Goal: Communication & Community: Ask a question

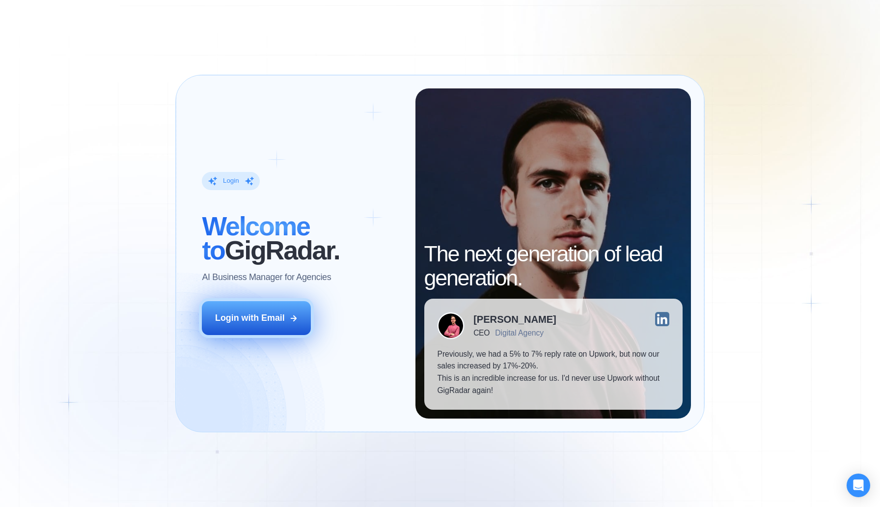
click at [254, 320] on div "Login with Email" at bounding box center [250, 318] width 70 height 12
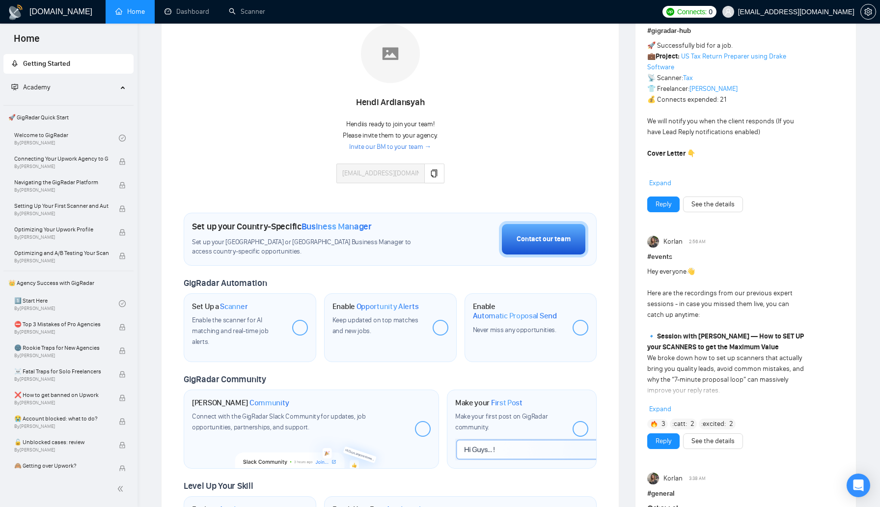
scroll to position [159, 0]
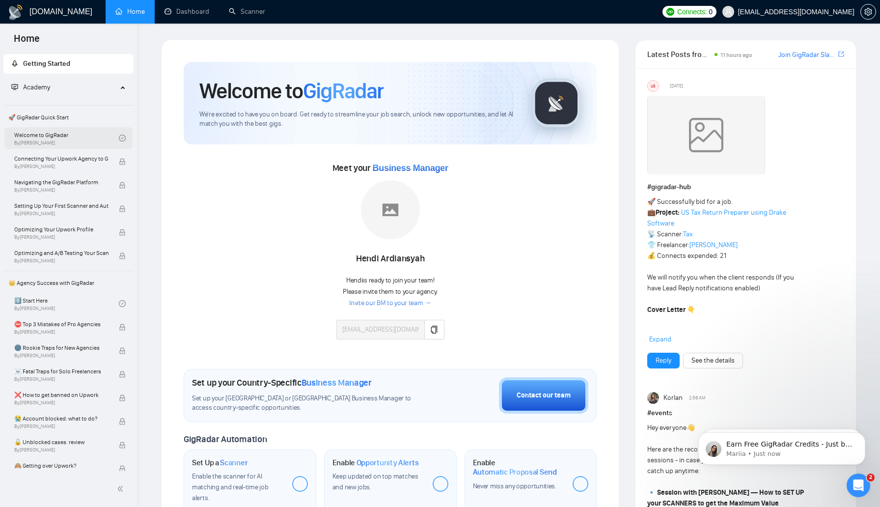
click at [75, 136] on link "Welcome to GigRadar By [PERSON_NAME]" at bounding box center [66, 138] width 105 height 22
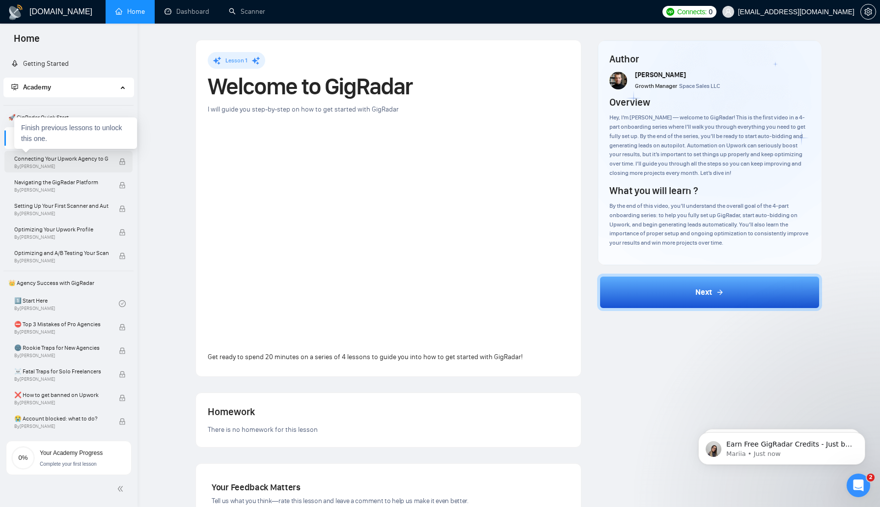
click at [78, 162] on span "Connecting Your Upwork Agency to GigRadar" at bounding box center [61, 159] width 94 height 10
click at [793, 17] on span "[EMAIL_ADDRESS][DOMAIN_NAME]" at bounding box center [788, 11] width 144 height 31
click at [871, 11] on icon "setting" at bounding box center [868, 12] width 8 height 8
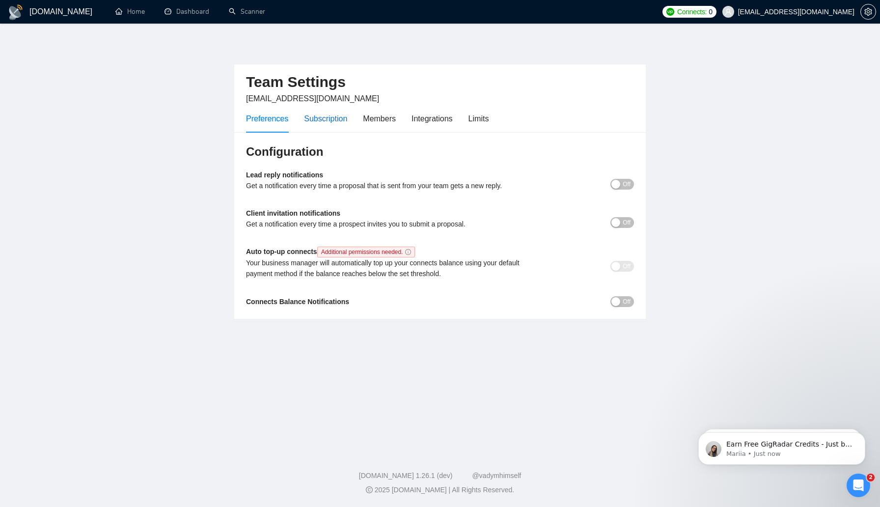
click at [328, 117] on div "Subscription" at bounding box center [325, 118] width 43 height 12
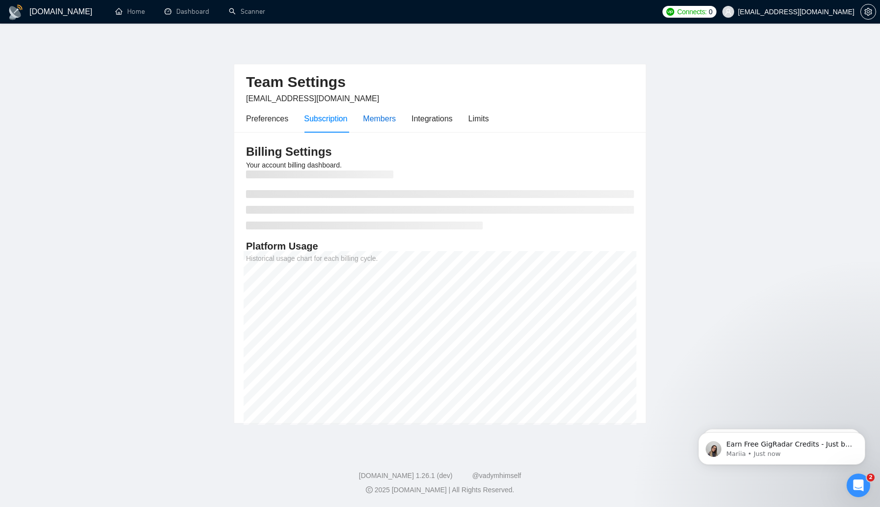
click at [380, 118] on div "Members" at bounding box center [379, 118] width 33 height 12
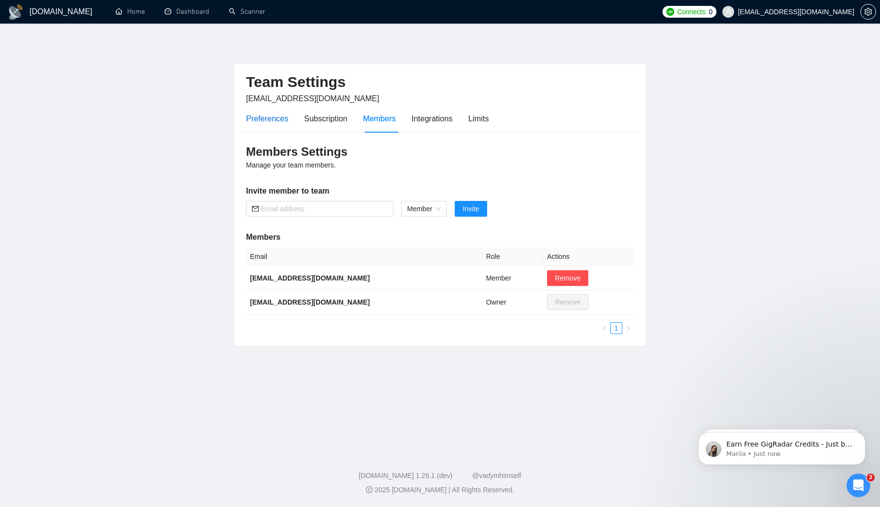
click at [253, 115] on div "Preferences" at bounding box center [267, 118] width 42 height 12
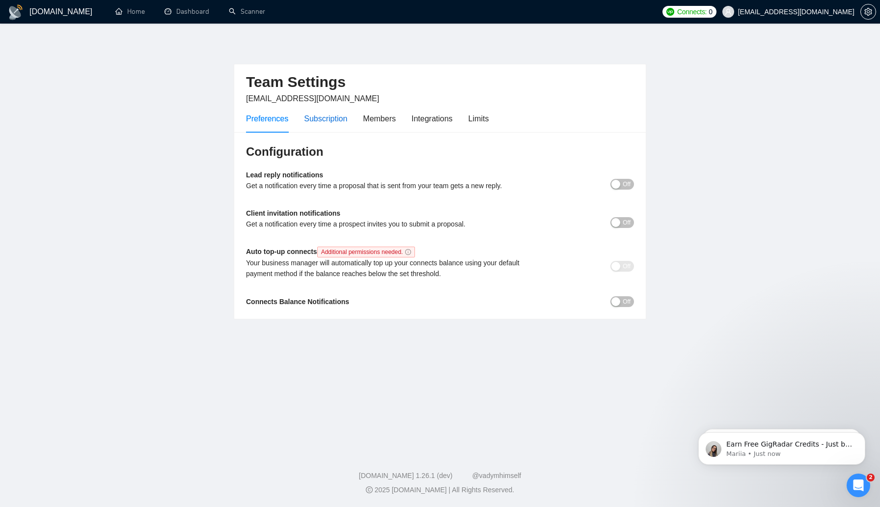
click at [316, 117] on div "Subscription" at bounding box center [325, 118] width 43 height 12
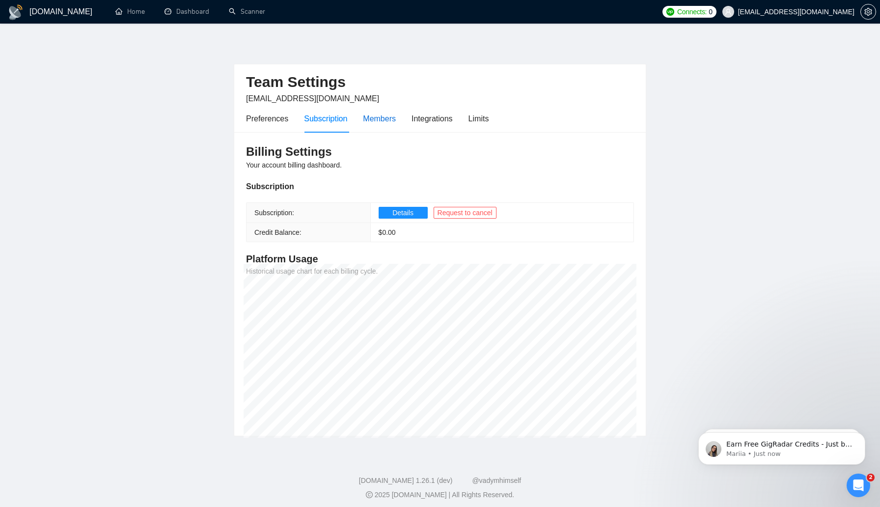
click at [378, 119] on div "Members" at bounding box center [379, 118] width 33 height 12
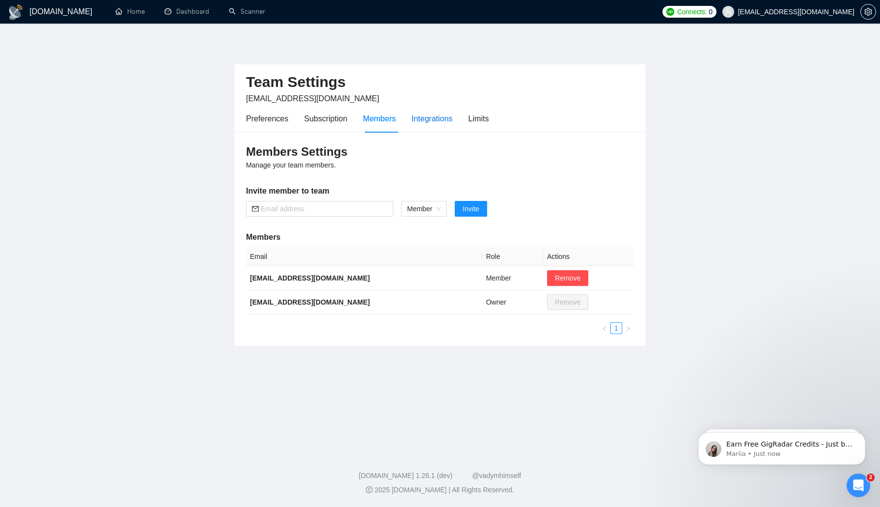
click at [440, 117] on div "Integrations" at bounding box center [431, 118] width 41 height 12
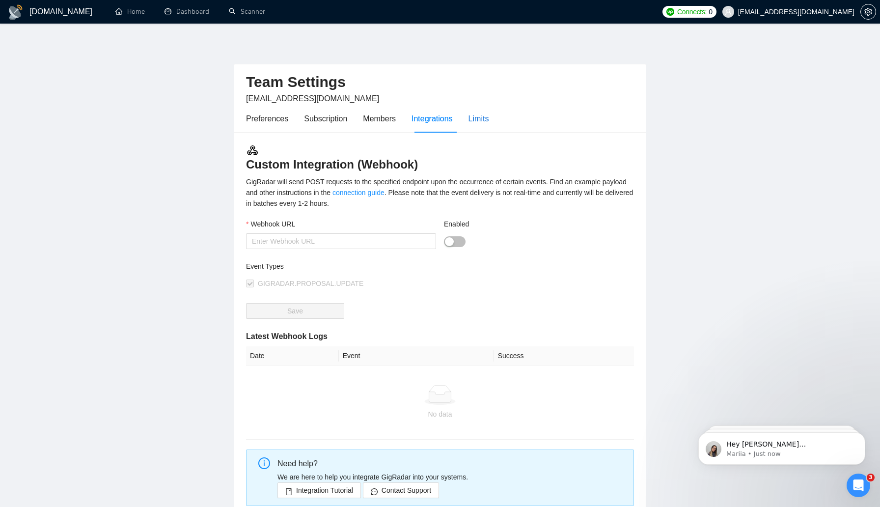
click at [489, 118] on div "Limits" at bounding box center [478, 118] width 21 height 12
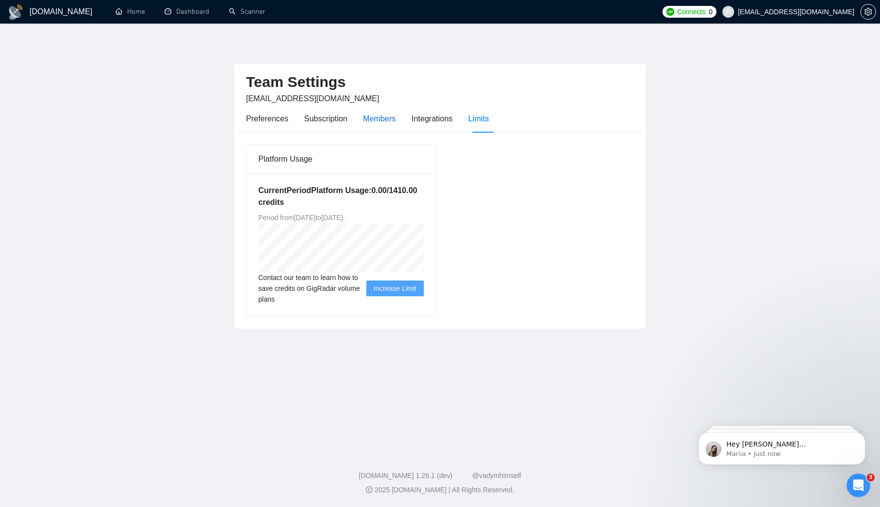
click at [390, 116] on div "Members" at bounding box center [379, 118] width 33 height 12
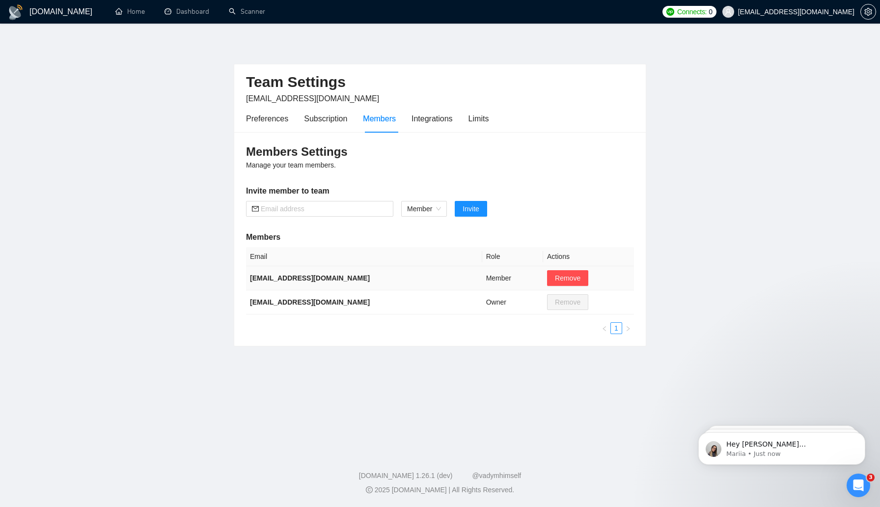
click at [438, 281] on td "[EMAIL_ADDRESS][DOMAIN_NAME]" at bounding box center [364, 278] width 236 height 24
click at [285, 279] on b "[EMAIL_ADDRESS][DOMAIN_NAME]" at bounding box center [310, 278] width 120 height 8
click at [803, 12] on span "[EMAIL_ADDRESS][DOMAIN_NAME]" at bounding box center [796, 12] width 116 height 0
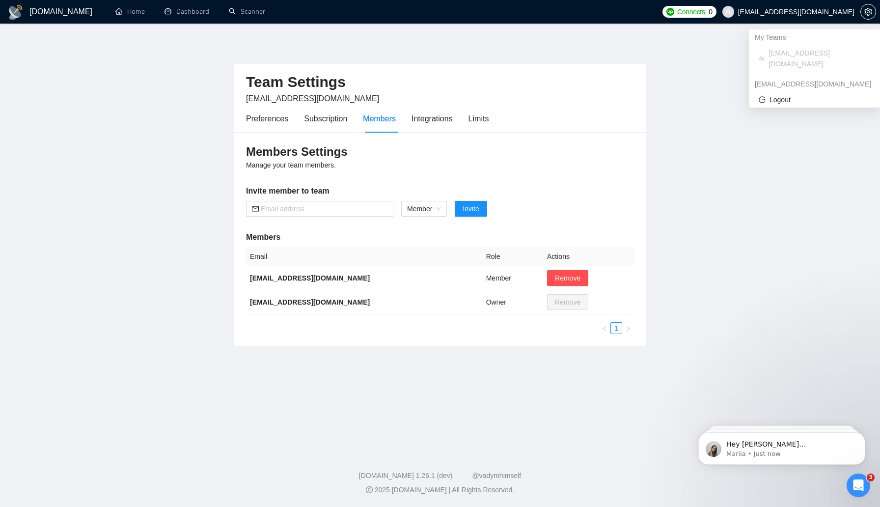
click at [874, 3] on div at bounding box center [868, 12] width 16 height 24
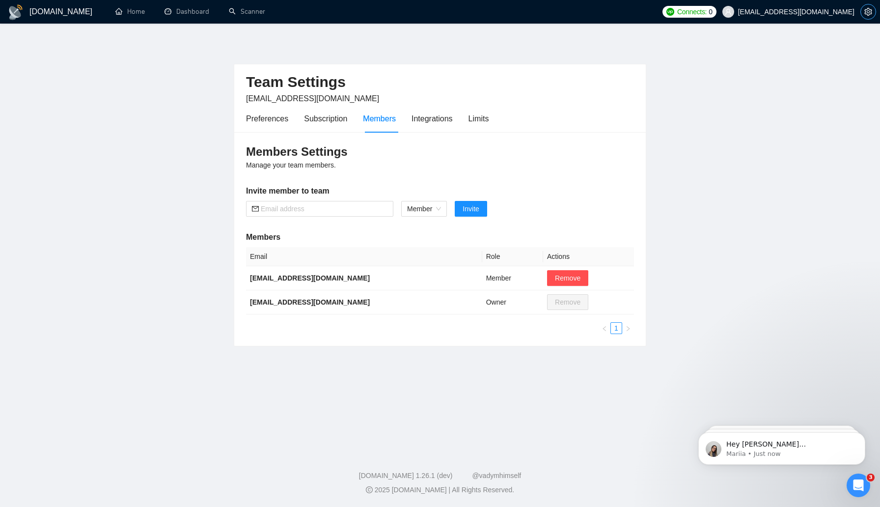
click at [873, 7] on button "button" at bounding box center [868, 12] width 16 height 16
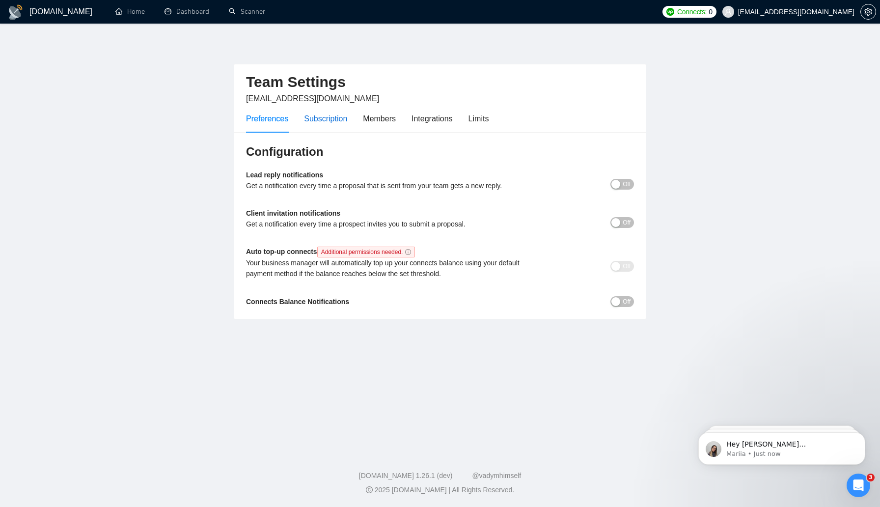
click at [333, 121] on div "Subscription" at bounding box center [325, 118] width 43 height 12
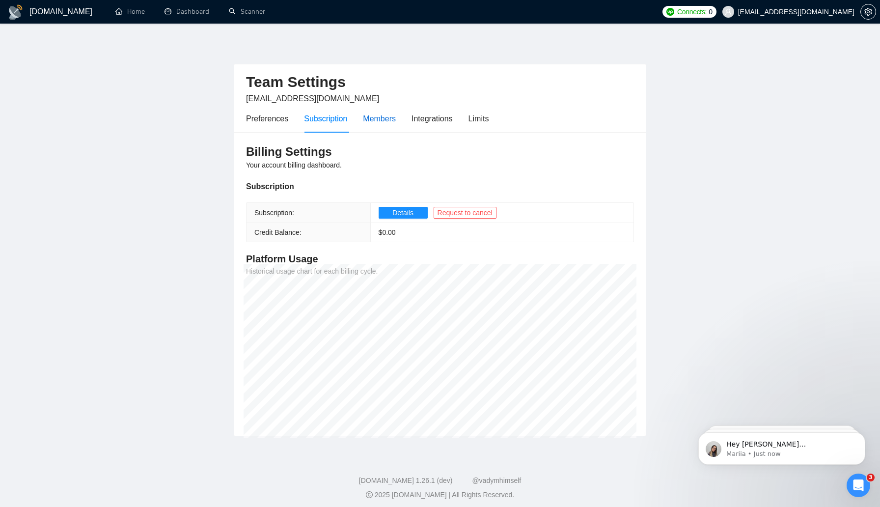
click at [374, 121] on div "Members" at bounding box center [379, 118] width 33 height 12
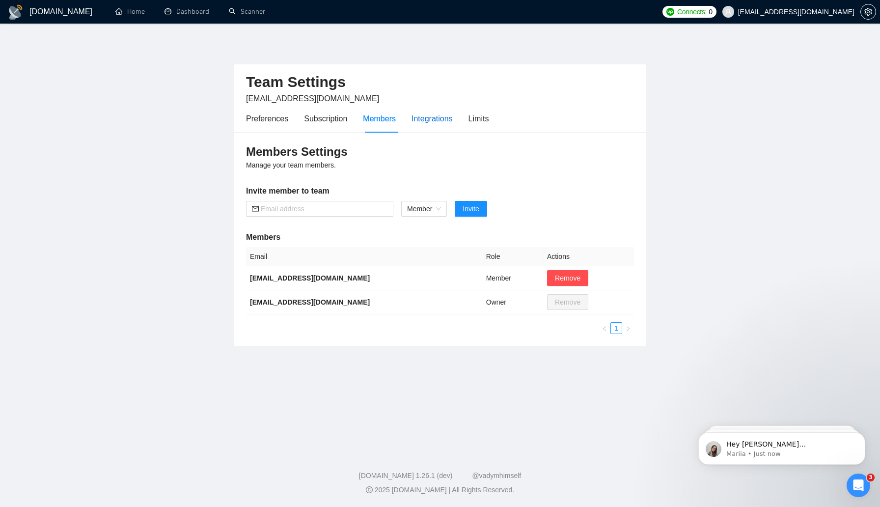
click at [427, 121] on div "Integrations" at bounding box center [431, 118] width 41 height 12
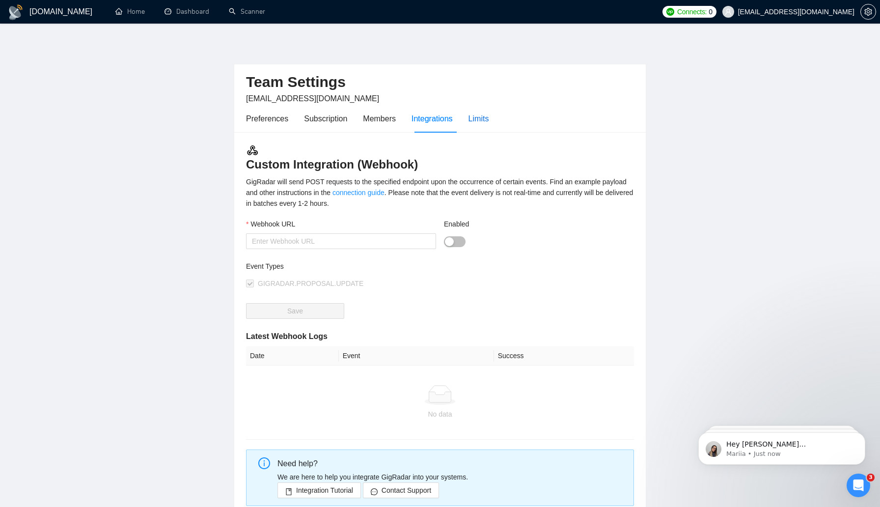
click at [488, 121] on div "Limits" at bounding box center [478, 118] width 21 height 12
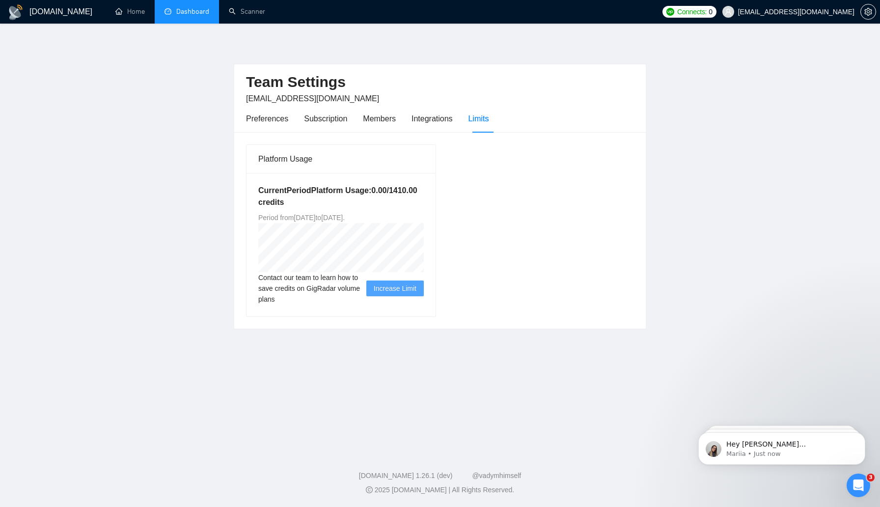
click at [193, 15] on link "Dashboard" at bounding box center [186, 11] width 45 height 8
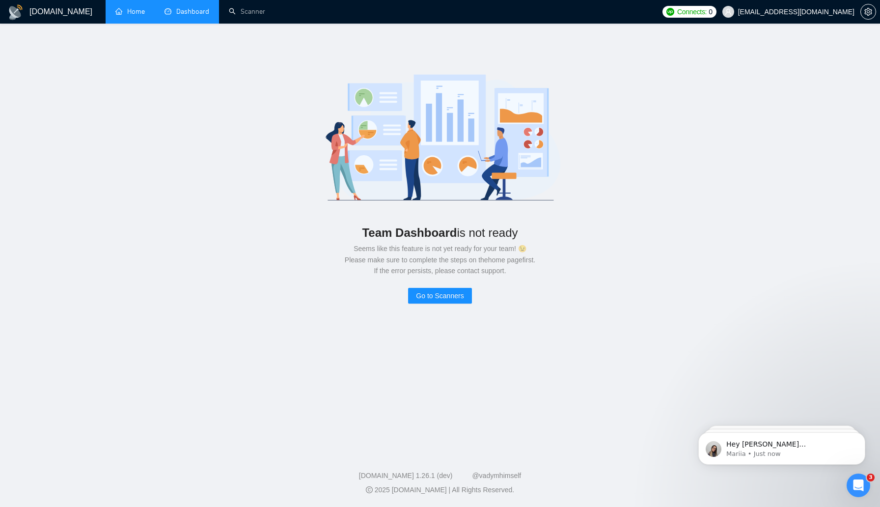
click at [134, 11] on link "Home" at bounding box center [129, 11] width 29 height 8
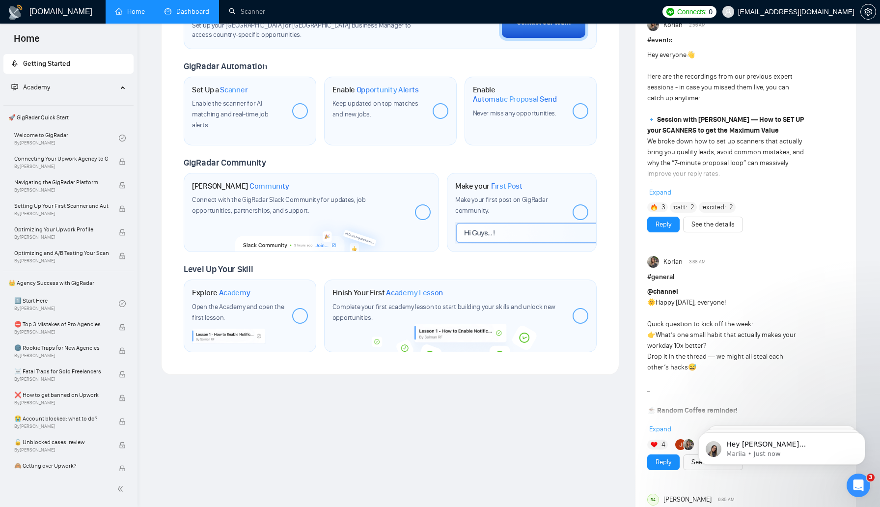
scroll to position [375, 0]
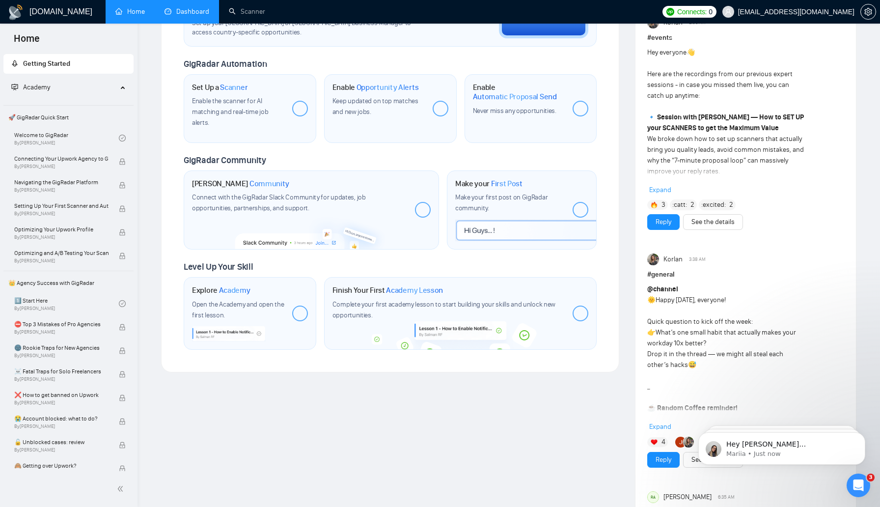
click at [62, 118] on span "🚀 GigRadar Quick Start" at bounding box center [68, 118] width 128 height 20
click at [64, 144] on link "Welcome to GigRadar By [PERSON_NAME]" at bounding box center [66, 138] width 105 height 22
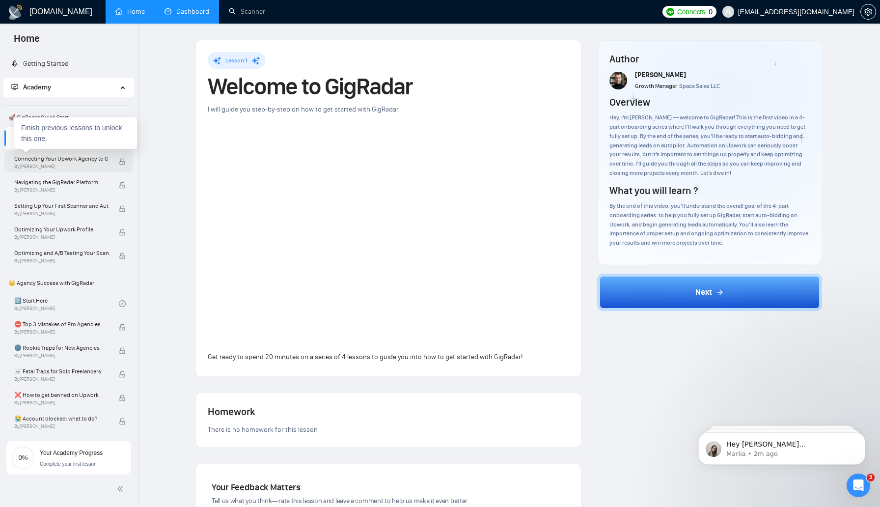
click at [86, 164] on span "By [PERSON_NAME]" at bounding box center [61, 166] width 94 height 6
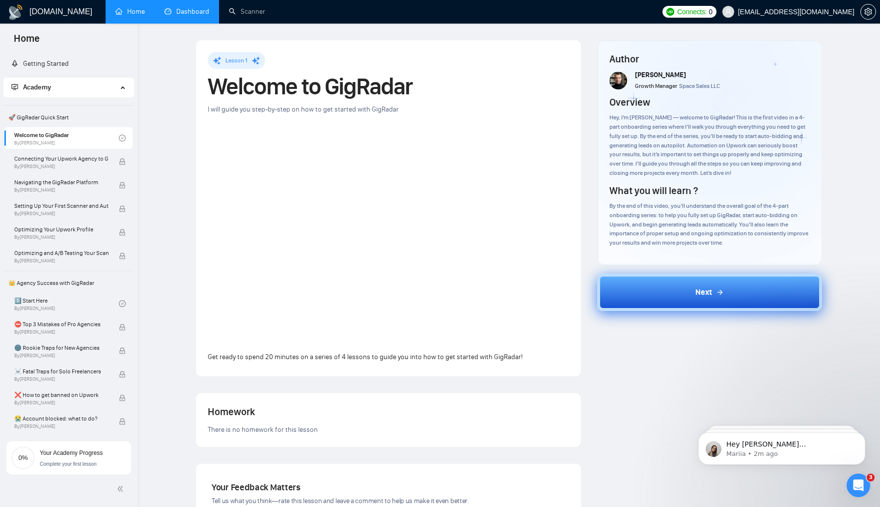
click at [645, 303] on button "Next" at bounding box center [709, 291] width 225 height 37
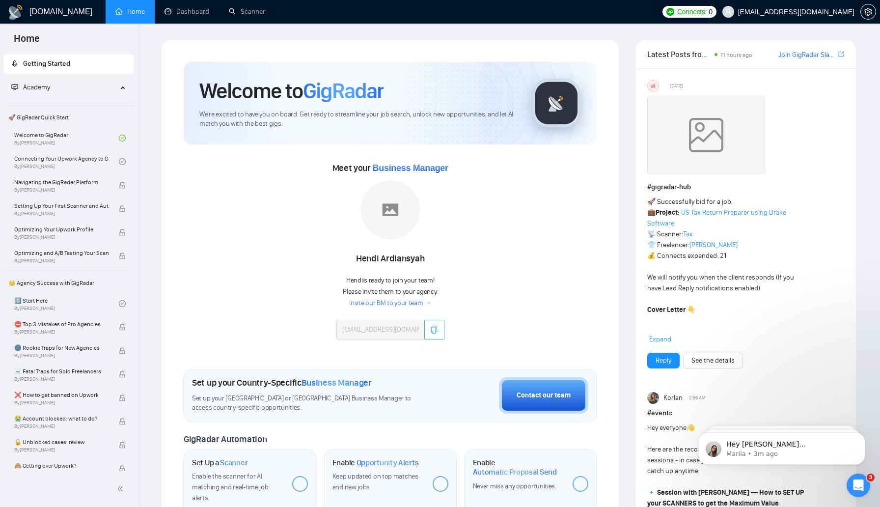
click at [434, 327] on icon "copy" at bounding box center [434, 329] width 8 height 8
click at [46, 167] on link "Connecting Your Upwork Agency to GigRadar By Vlad Timinsky" at bounding box center [66, 162] width 105 height 22
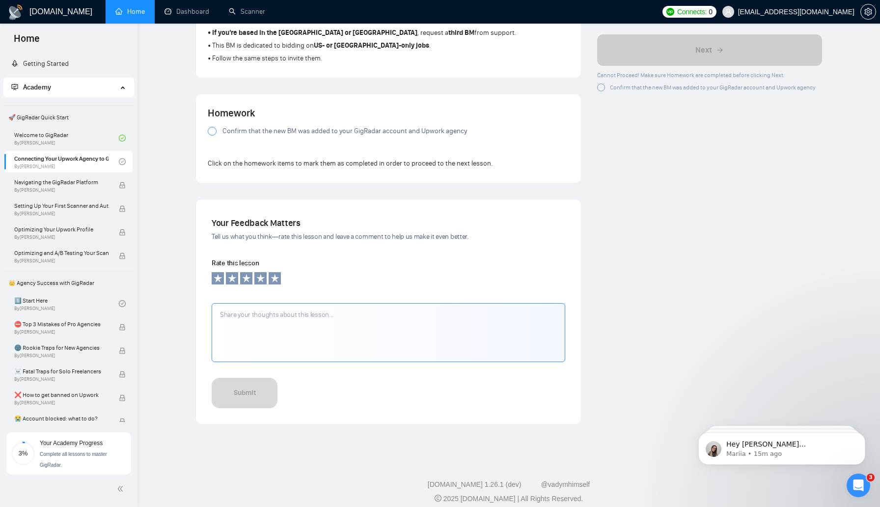
scroll to position [713, 0]
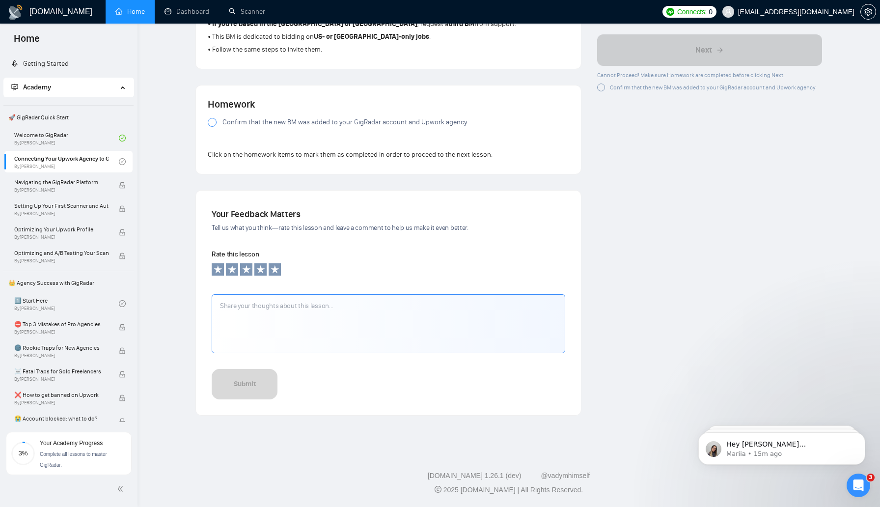
click at [305, 318] on textarea at bounding box center [388, 323] width 353 height 59
click at [219, 269] on icon at bounding box center [217, 269] width 9 height 9
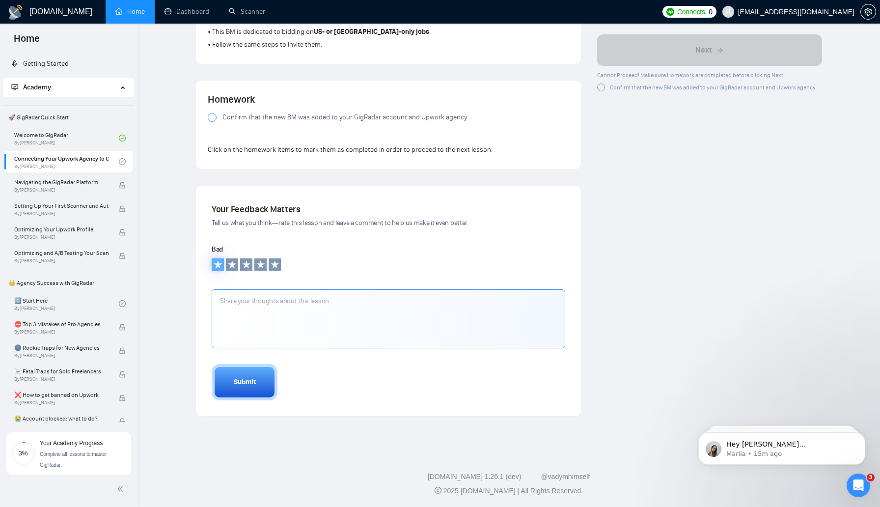
click at [289, 335] on textarea at bounding box center [388, 318] width 353 height 59
paste textarea "1 email wasn't sent due to error. Confirm the correct email address and try aga…"
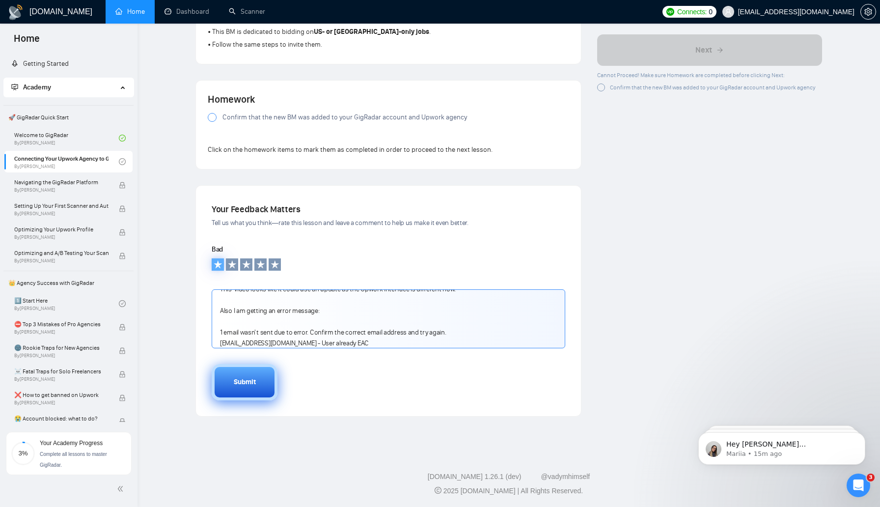
type textarea "This video looks like it could use an update as the Upwork interface is differe…"
click at [245, 385] on div "Submit" at bounding box center [245, 382] width 22 height 11
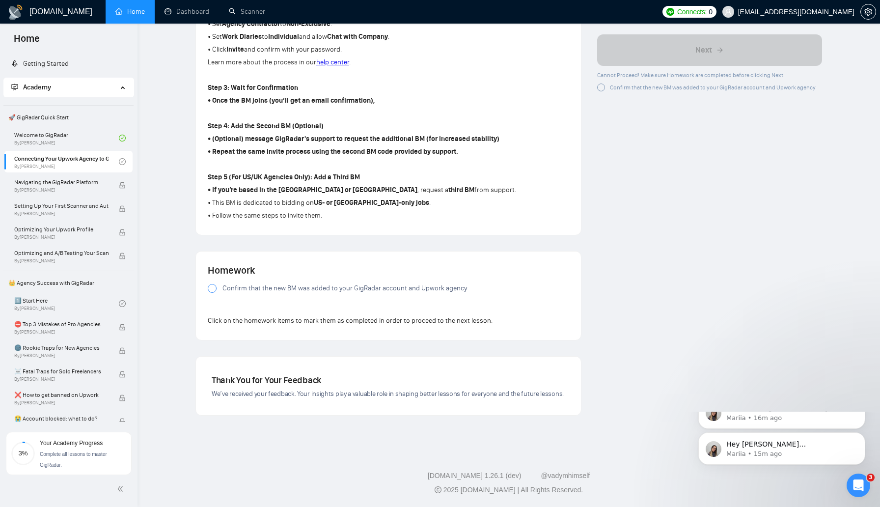
scroll to position [547, 0]
click at [858, 483] on icon "Open Intercom Messenger" at bounding box center [857, 484] width 16 height 16
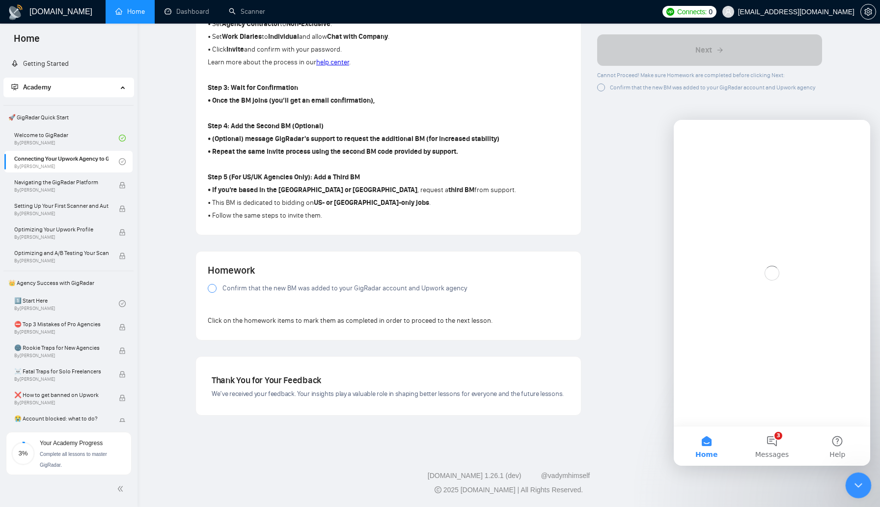
scroll to position [0, 0]
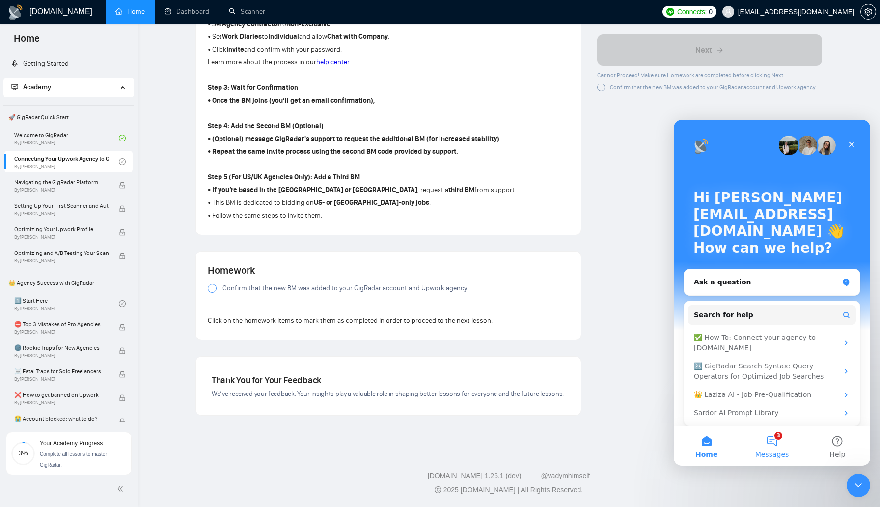
click at [772, 435] on button "3 Messages" at bounding box center [771, 445] width 65 height 39
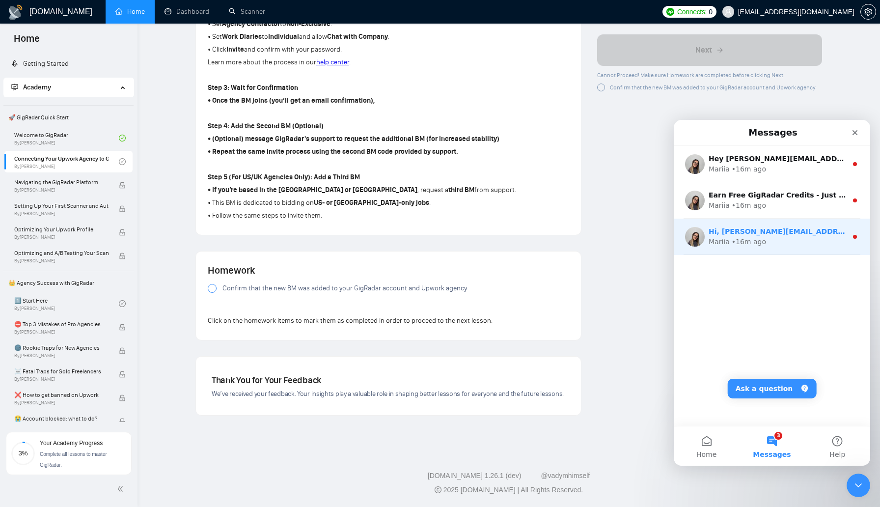
click at [763, 243] on div "Mariia • 16m ago" at bounding box center [777, 242] width 138 height 10
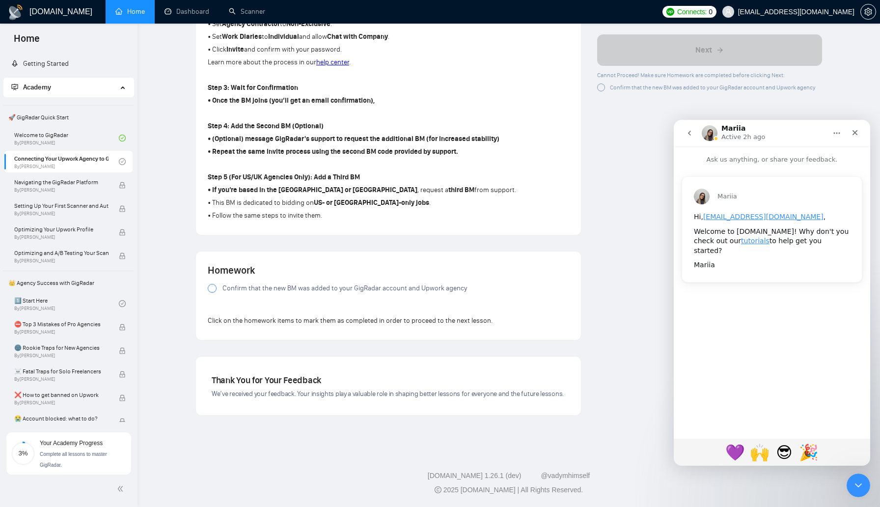
click at [771, 160] on p "Ask us anything, or share your feedback." at bounding box center [772, 155] width 196 height 18
click at [683, 132] on button "go back" at bounding box center [689, 133] width 19 height 19
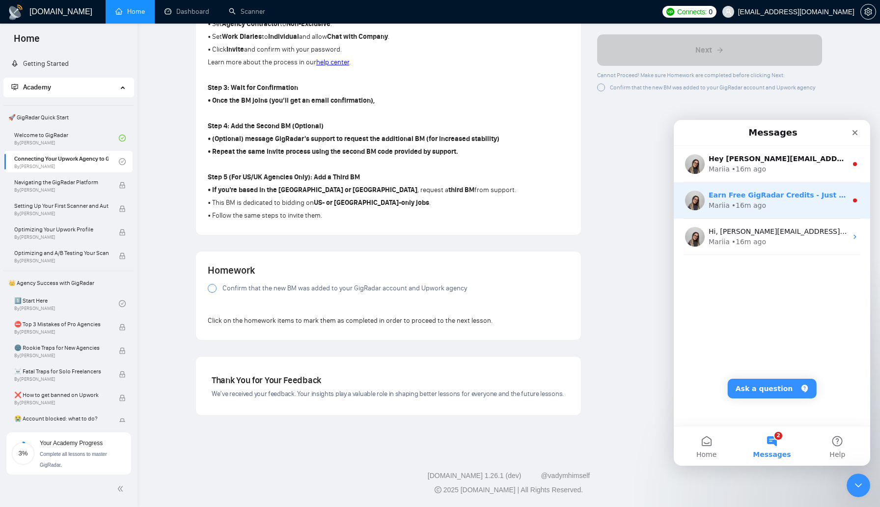
click at [787, 207] on div "Mariia • 16m ago" at bounding box center [777, 205] width 138 height 10
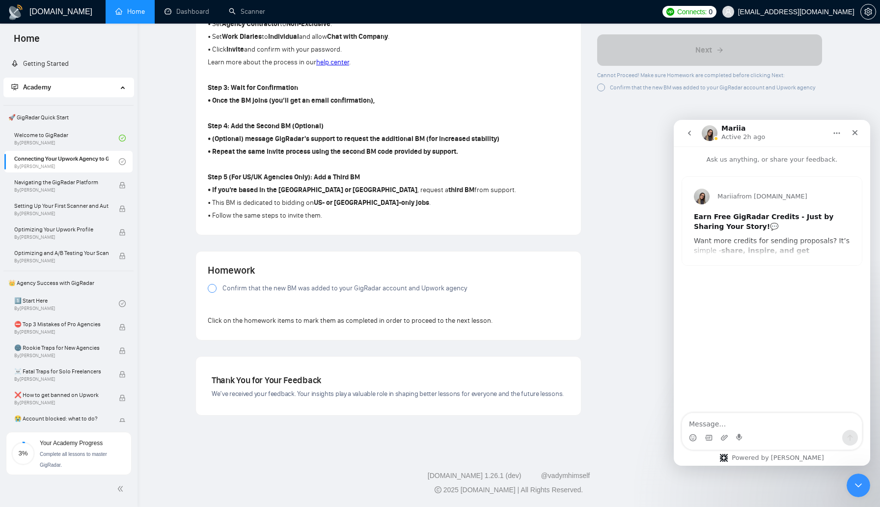
click at [685, 128] on button "go back" at bounding box center [689, 133] width 19 height 19
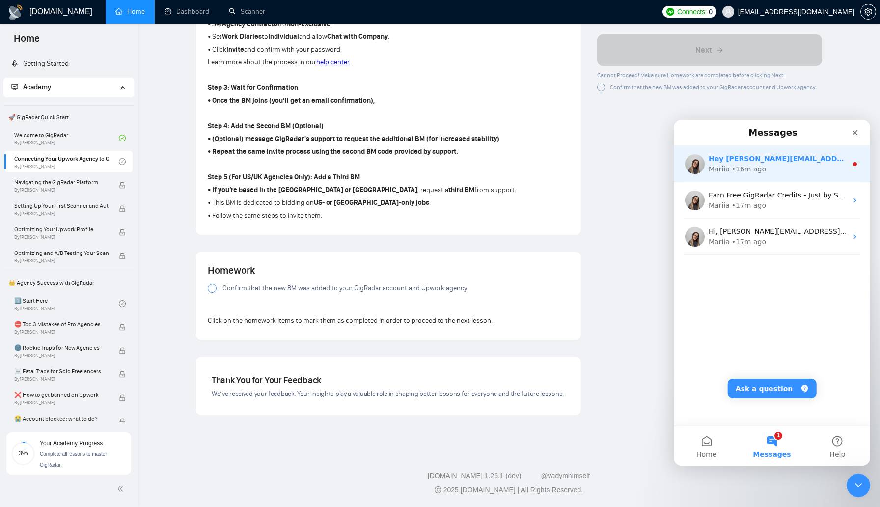
click at [723, 169] on div "Mariia" at bounding box center [718, 169] width 21 height 10
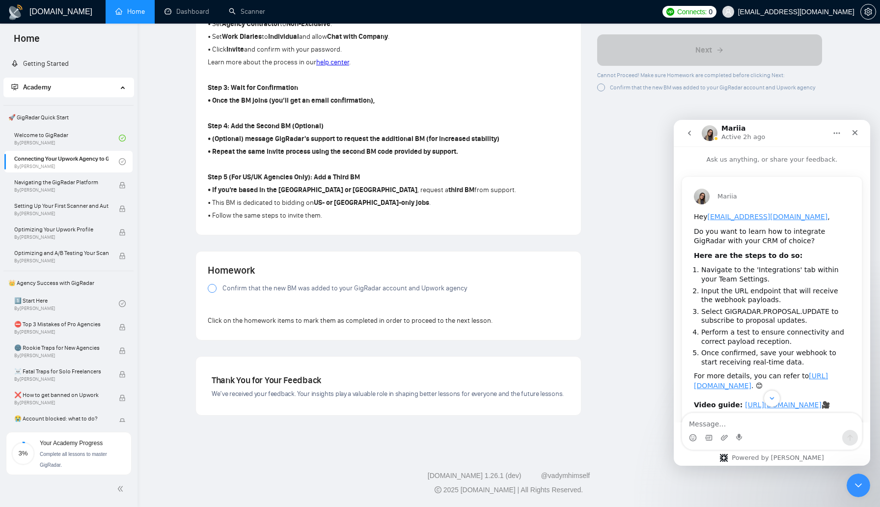
scroll to position [97, 0]
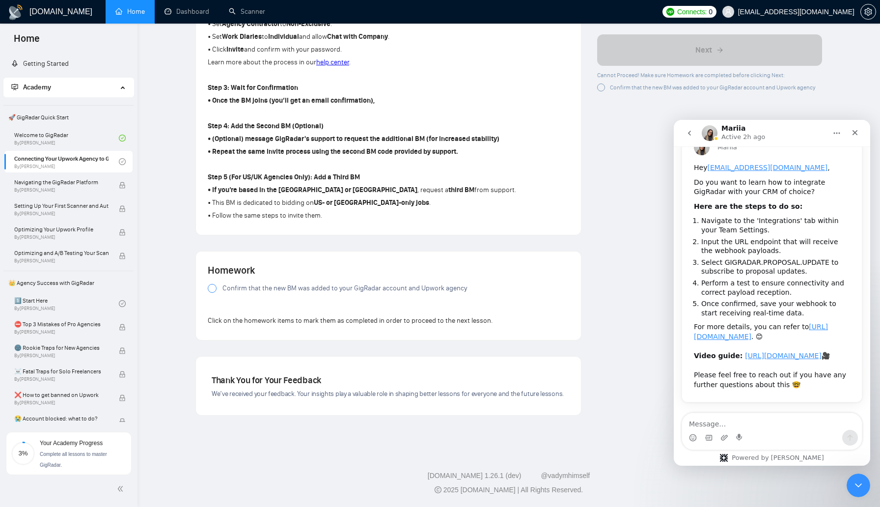
click at [692, 130] on icon "go back" at bounding box center [689, 133] width 8 height 8
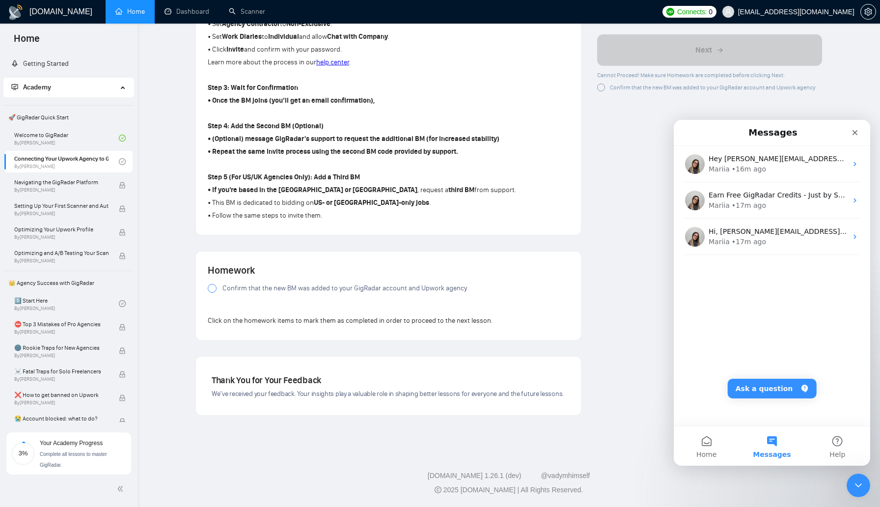
scroll to position [0, 0]
click at [777, 386] on button "Ask a question" at bounding box center [772, 389] width 89 height 20
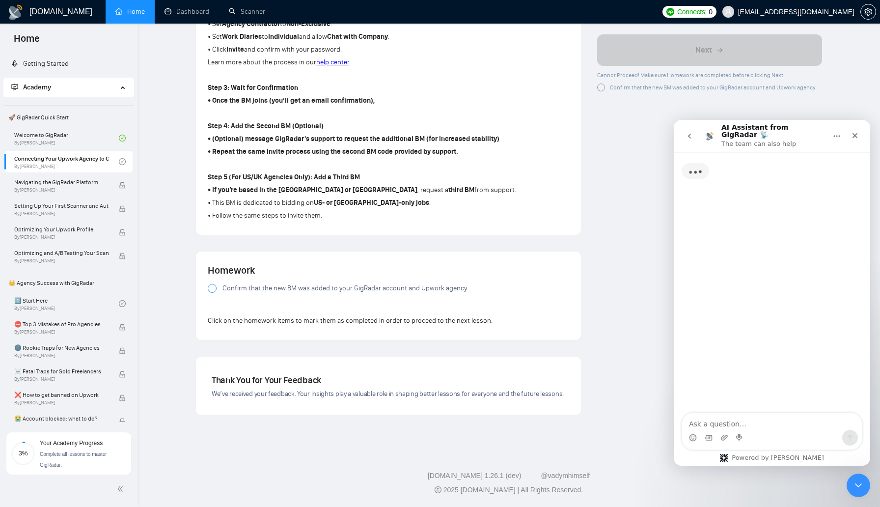
click at [766, 429] on textarea "Ask a question…" at bounding box center [772, 421] width 180 height 17
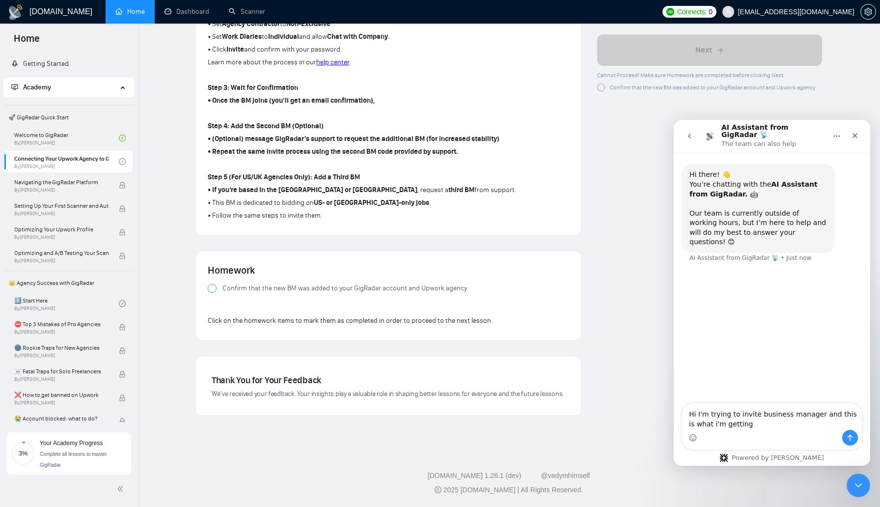
type textarea "Hi I'm trying to invite business manager and this is what i'm getting 1 email w…"
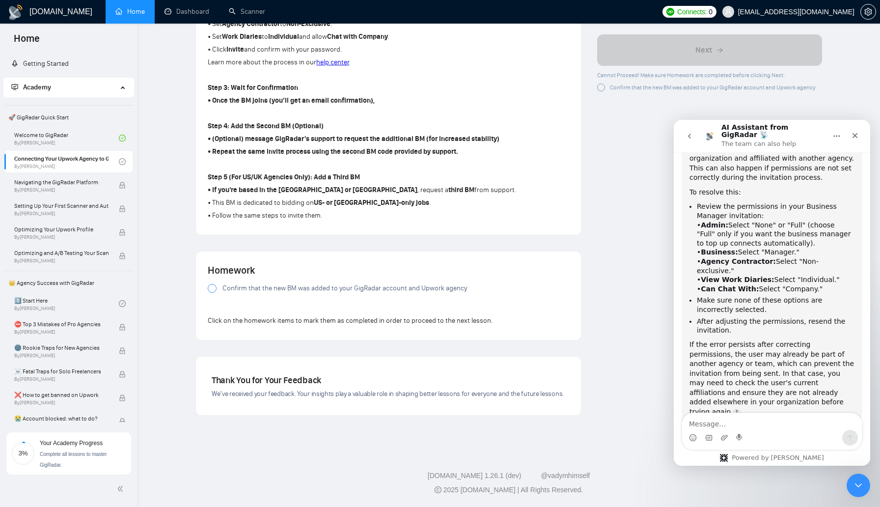
scroll to position [225, 0]
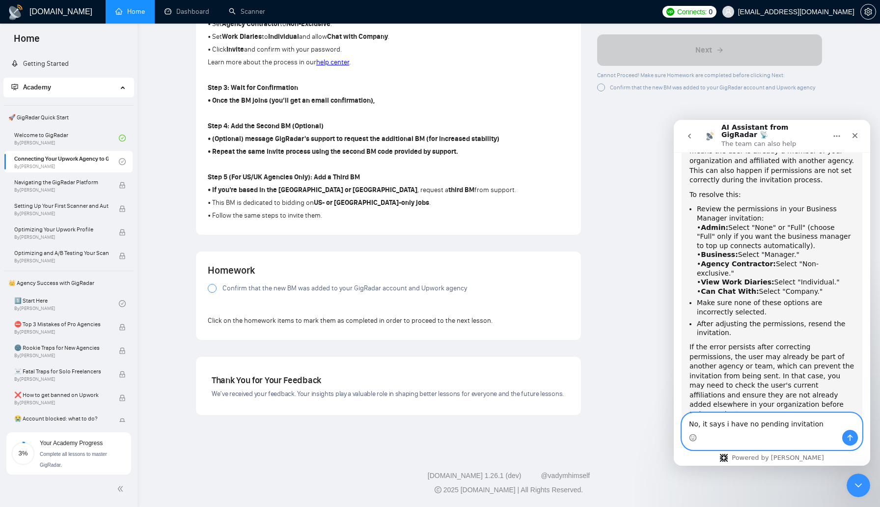
type textarea "No, it says i have no pending invitations"
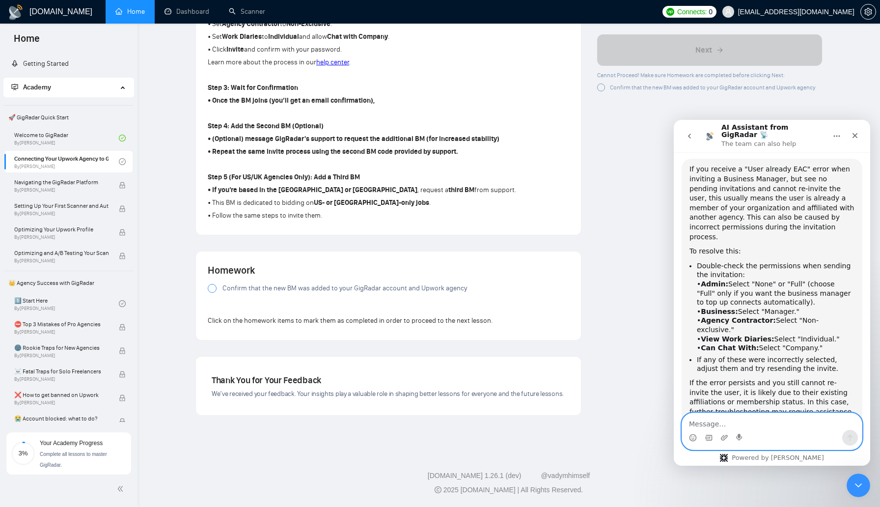
scroll to position [570, 0]
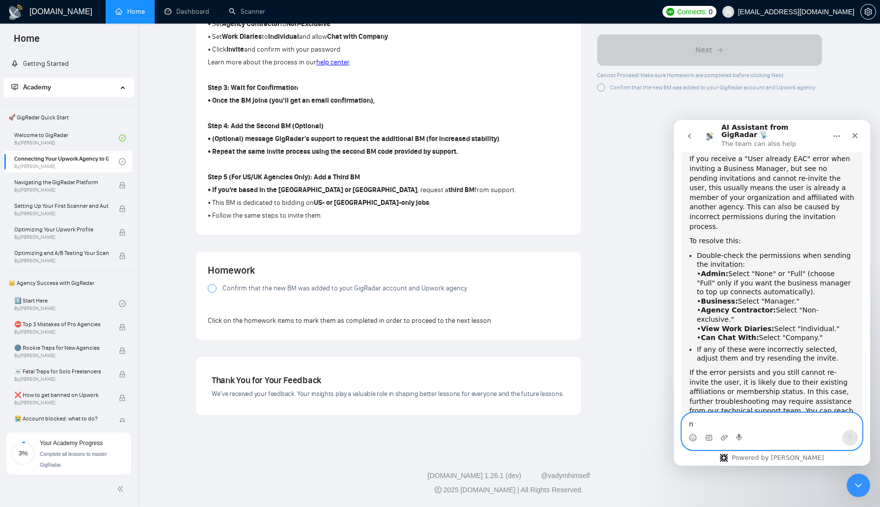
type textarea "no"
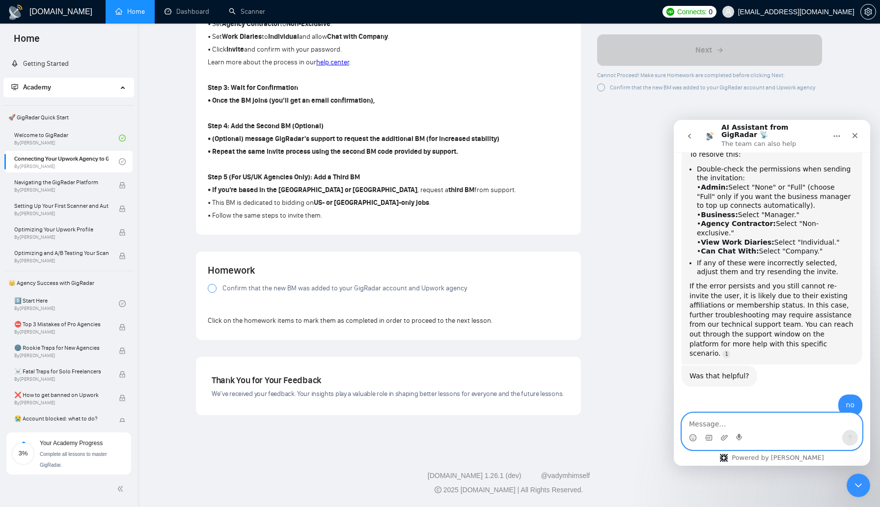
scroll to position [658, 0]
type textarea "yes"
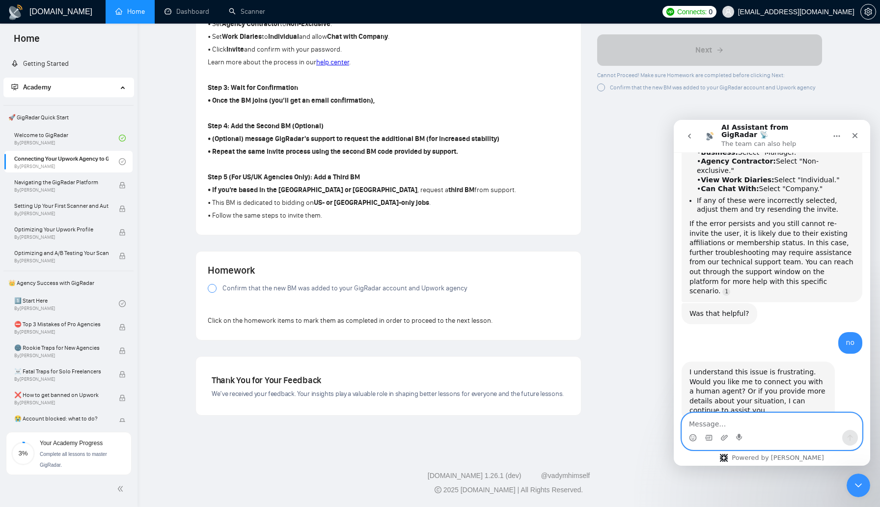
scroll to position [745, 0]
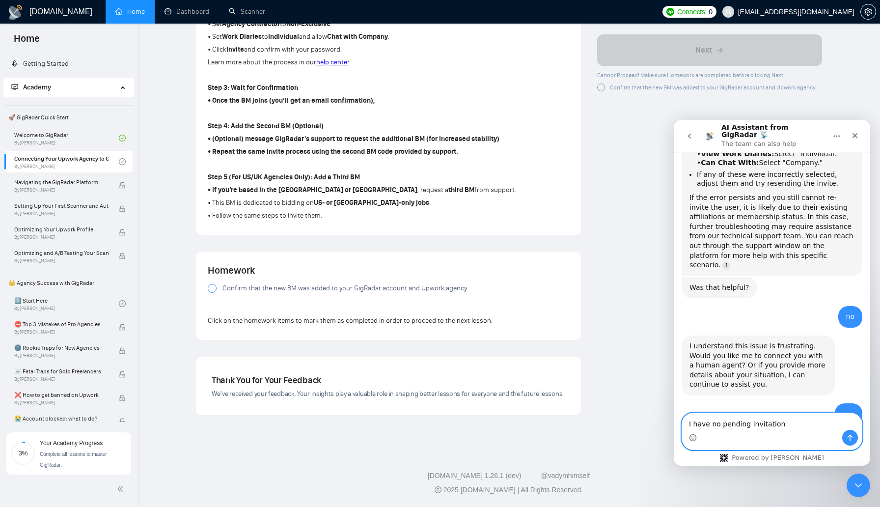
type textarea "I have no pending invitations"
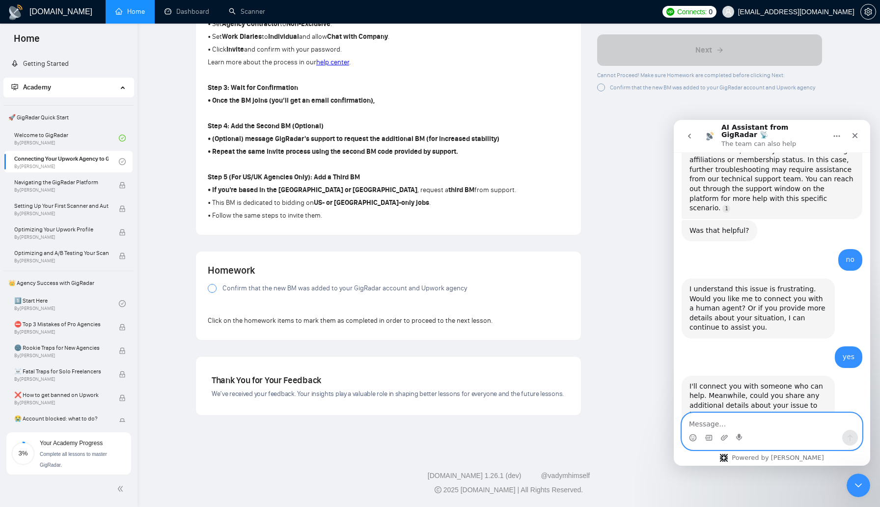
scroll to position [807, 0]
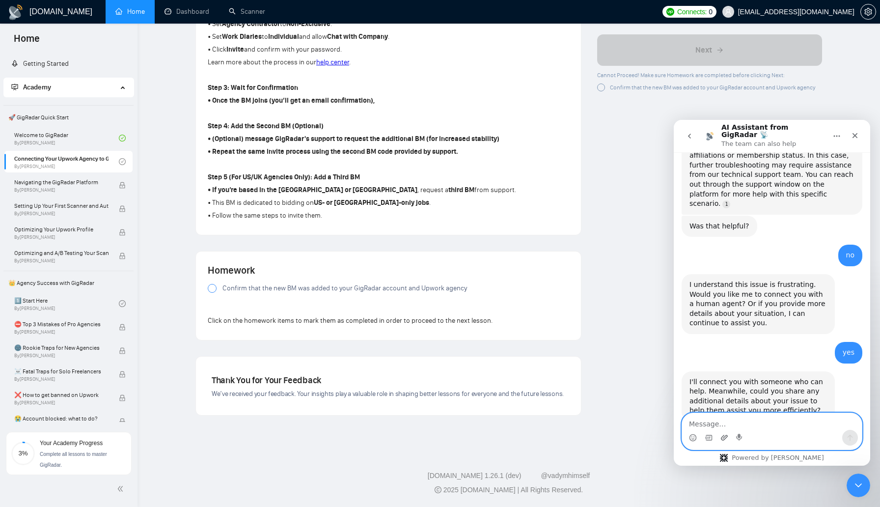
click at [723, 438] on icon "Upload attachment" at bounding box center [724, 437] width 8 height 8
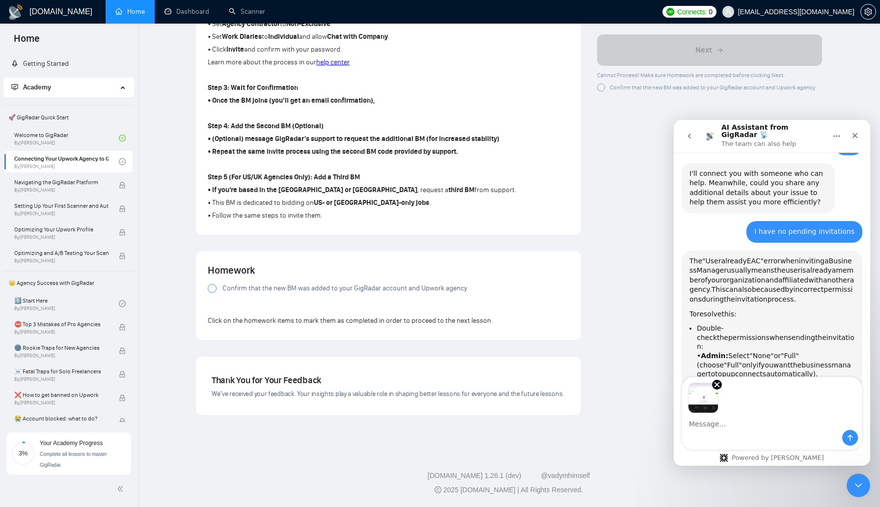
scroll to position [1022, 0]
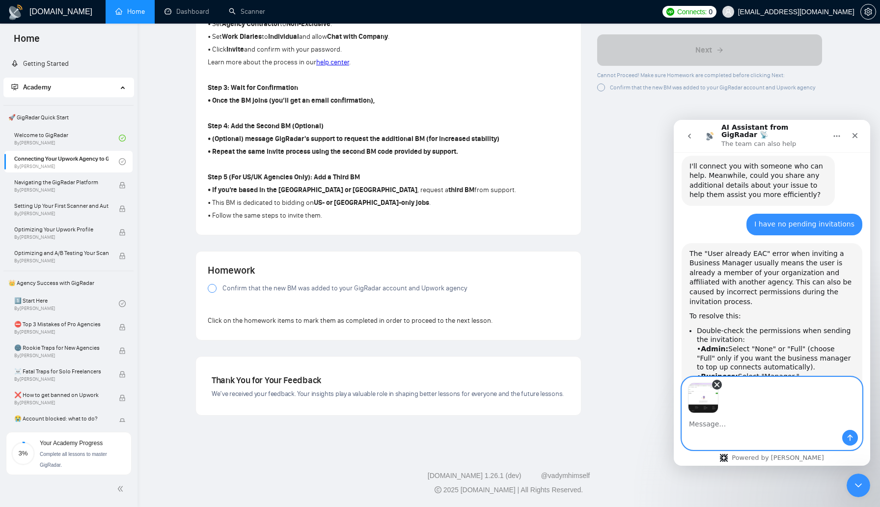
click at [716, 385] on icon "Remove image 1" at bounding box center [716, 384] width 9 height 9
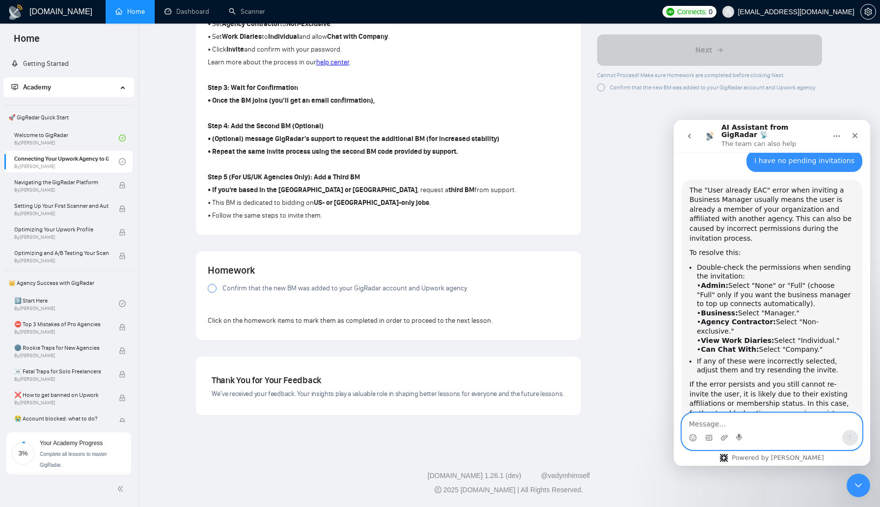
scroll to position [1094, 0]
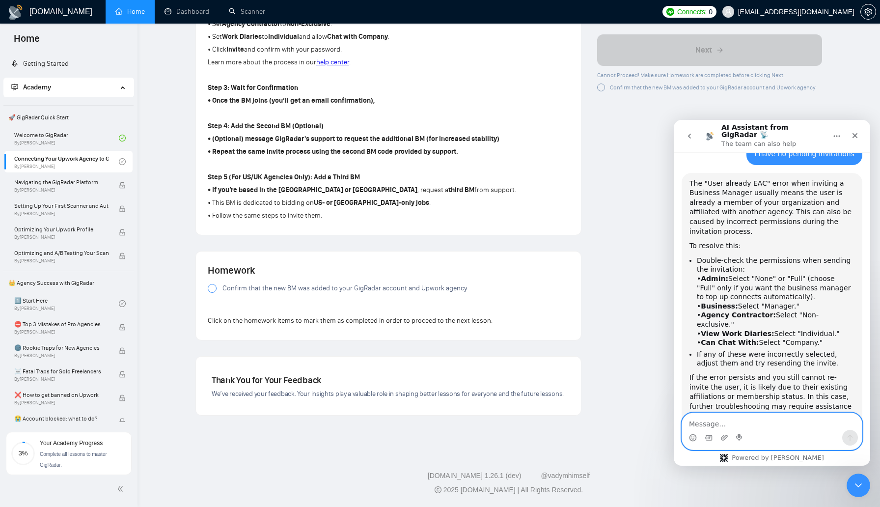
click at [750, 424] on textarea "Message…" at bounding box center [772, 421] width 180 height 17
click at [797, 506] on button "No, I still need help 👤" at bounding box center [811, 516] width 92 height 20
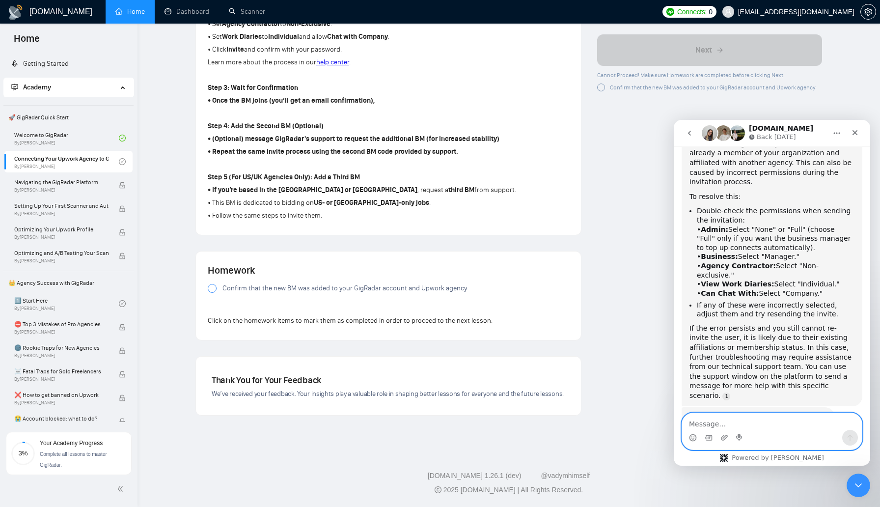
scroll to position [1164, 0]
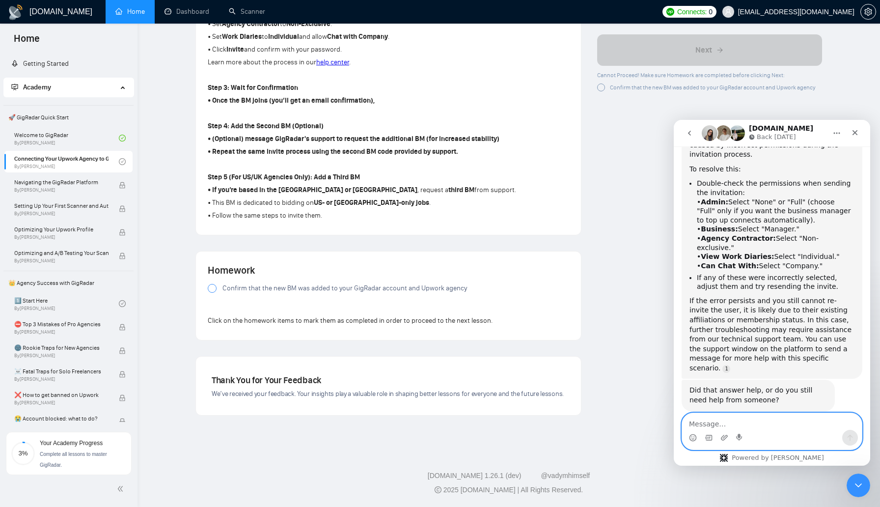
click at [722, 426] on textarea "Message…" at bounding box center [772, 421] width 180 height 17
type textarea "ok"
